Goal: Register for event/course

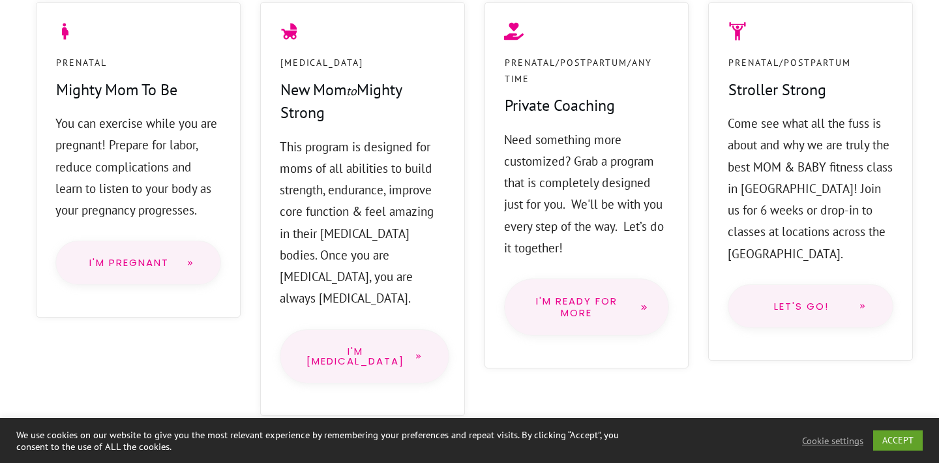
scroll to position [1155, 0]
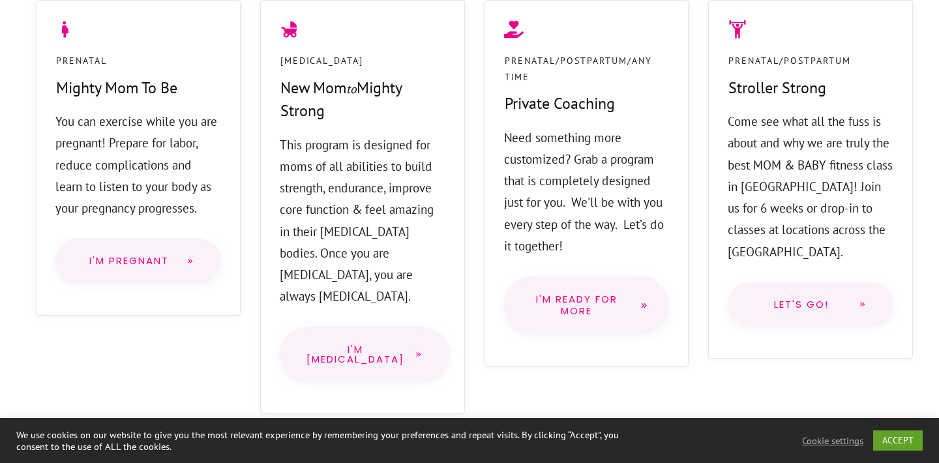
click at [134, 249] on link "I'm Pregnant" at bounding box center [138, 261] width 166 height 44
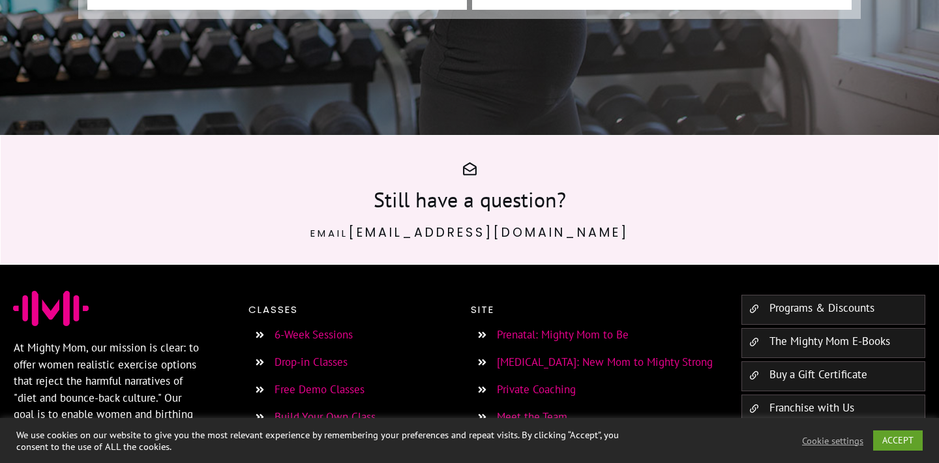
scroll to position [9463, 0]
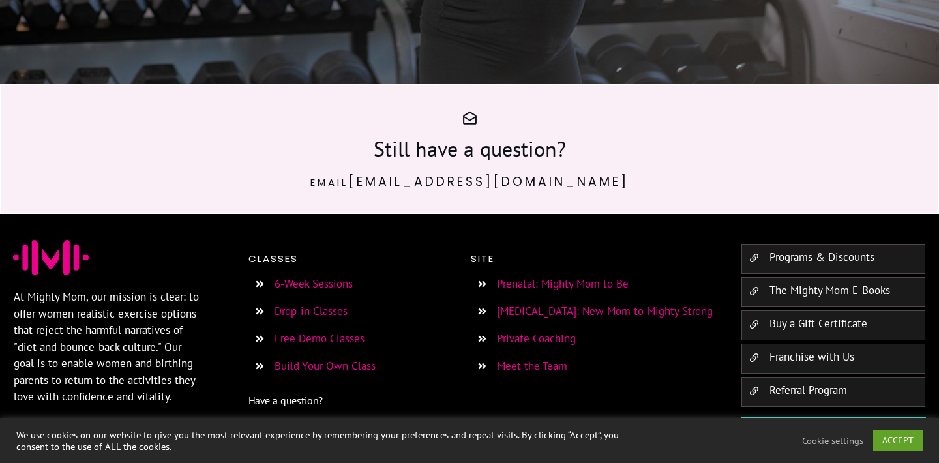
click at [561, 277] on link "Prenatal: Mighty Mom to Be" at bounding box center [563, 284] width 132 height 14
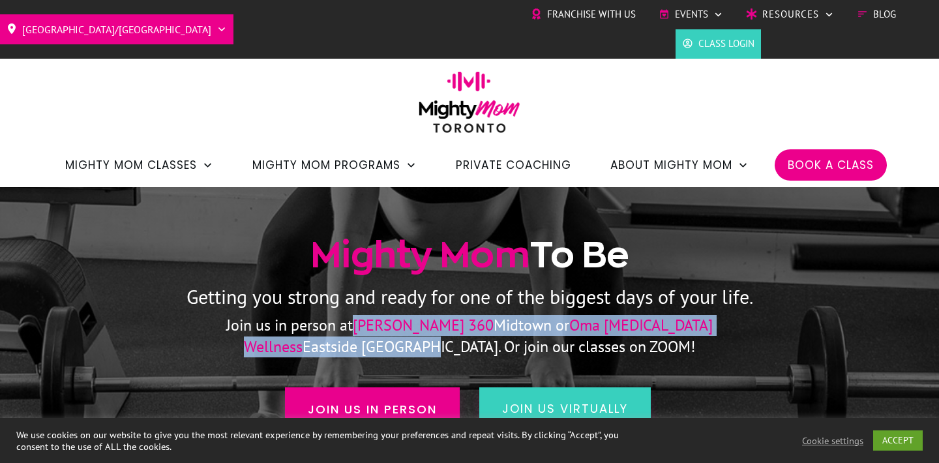
drag, startPoint x: 764, startPoint y: 330, endPoint x: 313, endPoint y: 328, distance: 450.8
click at [313, 328] on p "Join us in person at [PERSON_NAME] 360 Midtown or Oma [MEDICAL_DATA] Wellness E…" at bounding box center [470, 336] width 597 height 42
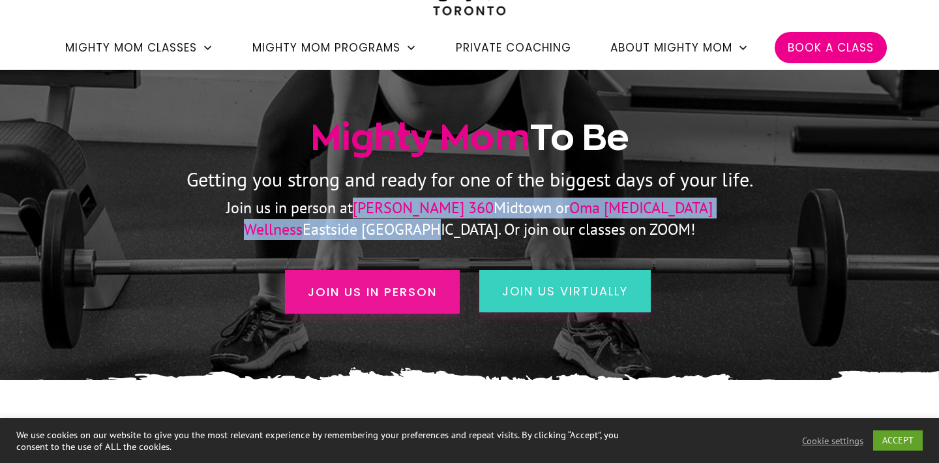
click at [419, 295] on span "Join us in person" at bounding box center [372, 292] width 129 height 18
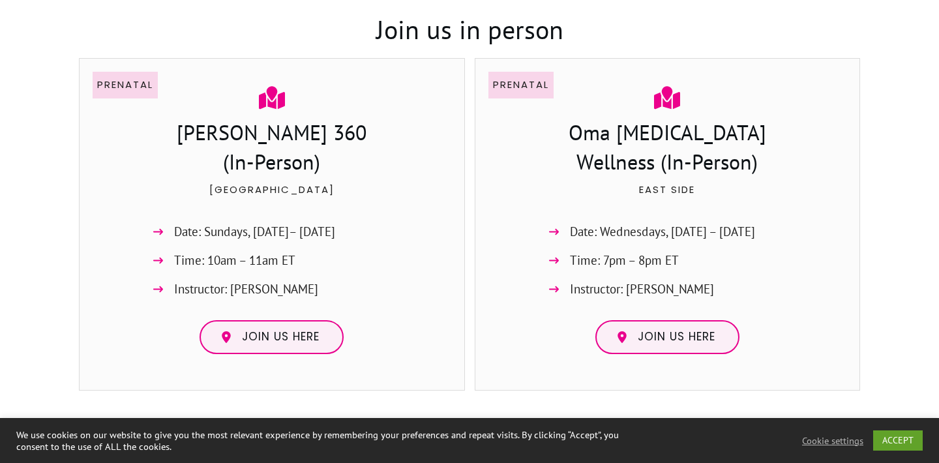
scroll to position [1002, 0]
drag, startPoint x: 319, startPoint y: 134, endPoint x: 226, endPoint y: 132, distance: 93.3
click at [226, 132] on h3 "[PERSON_NAME] 360 (In-Person)" at bounding box center [272, 149] width 358 height 62
copy h3 "[PERSON_NAME] 360"
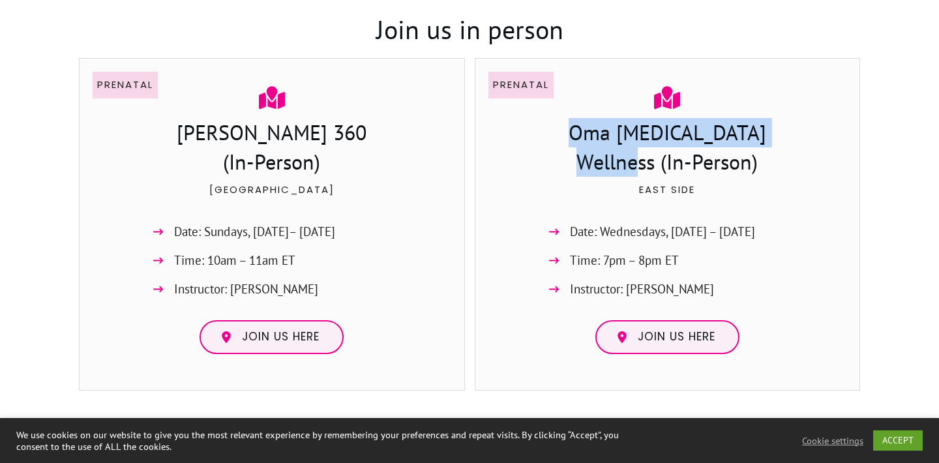
drag, startPoint x: 793, startPoint y: 129, endPoint x: 552, endPoint y: 130, distance: 240.7
click at [552, 130] on h3 "Oma [MEDICAL_DATA] Wellness (In-Person)" at bounding box center [668, 149] width 260 height 62
copy h3 "Oma [MEDICAL_DATA] Wellness"
click at [699, 345] on link "Join us here" at bounding box center [668, 337] width 144 height 34
